Goal: Navigation & Orientation: Find specific page/section

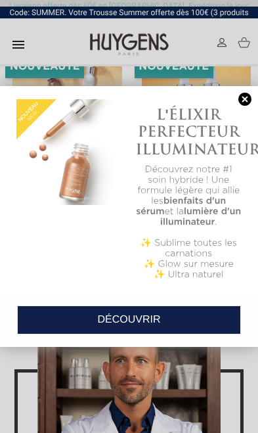
scroll to position [3455, 0]
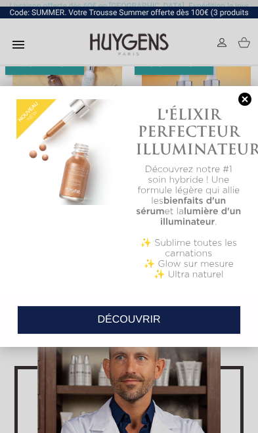
click at [244, 94] on link at bounding box center [245, 100] width 18 height 14
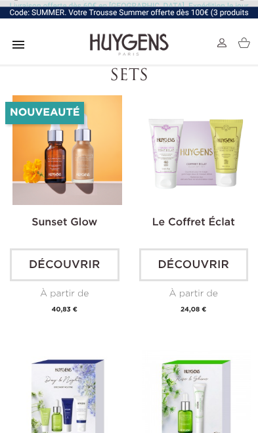
scroll to position [4238, 0]
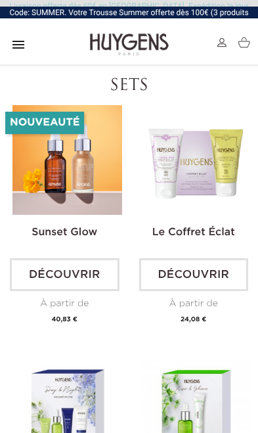
click at [239, 46] on img at bounding box center [244, 42] width 12 height 11
click at [248, 41] on img at bounding box center [244, 42] width 12 height 11
click at [11, 59] on div "" at bounding box center [19, 44] width 16 height 33
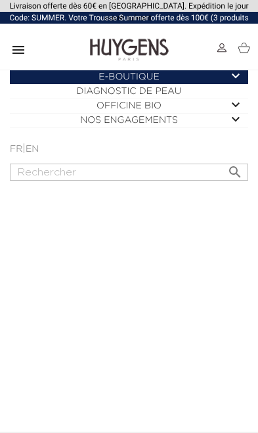
scroll to position [0, 0]
click at [242, 46] on img at bounding box center [244, 47] width 12 height 11
click at [20, 53] on icon "" at bounding box center [19, 50] width 16 height 16
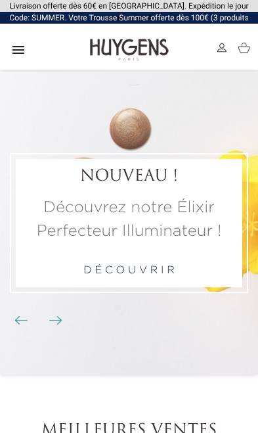
click at [21, 43] on icon "" at bounding box center [19, 50] width 16 height 16
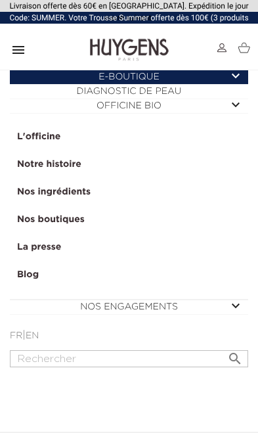
click at [85, 224] on link "Nos boutiques" at bounding box center [129, 221] width 237 height 28
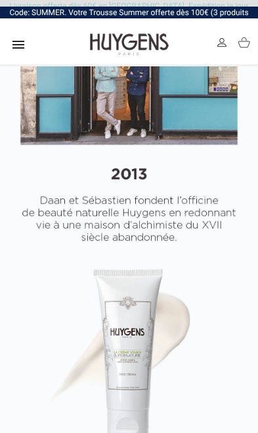
select select "FR"
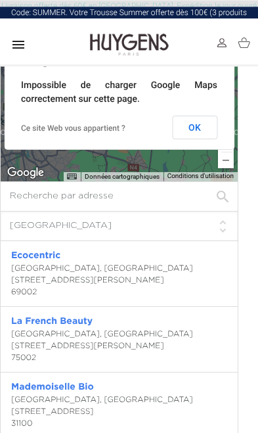
scroll to position [2898, 10]
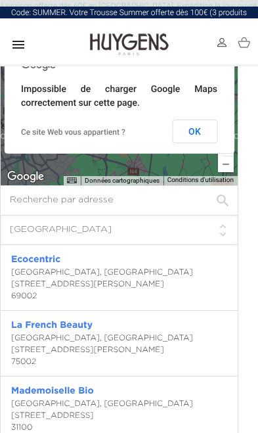
click at [201, 143] on button "OK" at bounding box center [194, 132] width 45 height 24
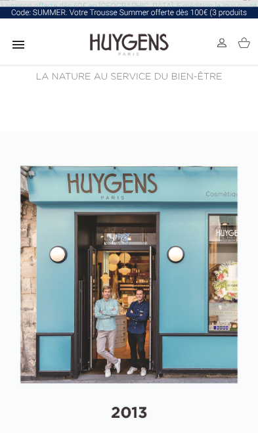
scroll to position [0, 0]
